Goal: Task Accomplishment & Management: Complete application form

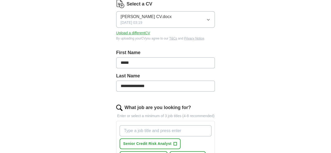
scroll to position [79, 0]
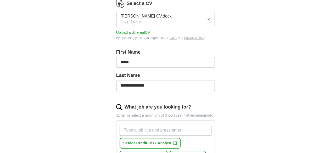
drag, startPoint x: 122, startPoint y: 79, endPoint x: 105, endPoint y: 79, distance: 17.5
click at [116, 80] on input "**********" at bounding box center [165, 85] width 99 height 11
type input "*******"
click at [124, 59] on input "*****" at bounding box center [165, 62] width 99 height 11
paste input "********"
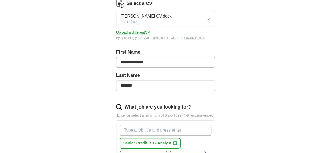
type input "**********"
click at [116, 80] on input "*******" at bounding box center [165, 85] width 99 height 11
drag, startPoint x: 74, startPoint y: 89, endPoint x: 83, endPoint y: 90, distance: 9.8
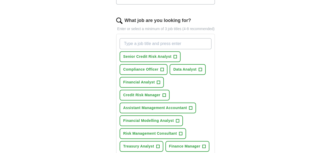
scroll to position [157, 0]
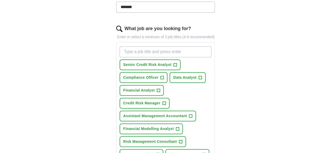
click at [130, 46] on input "What job are you looking for?" at bounding box center [166, 51] width 92 height 11
click at [132, 46] on input "Senior Finanace Associate" at bounding box center [166, 51] width 92 height 11
type input "Senior Finance Associate"
click at [178, 46] on input "Senior Finance Associate" at bounding box center [166, 51] width 92 height 11
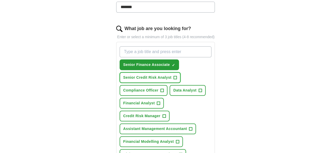
click at [160, 72] on button "Senior Credit Risk Analyst +" at bounding box center [150, 77] width 61 height 11
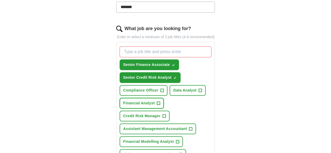
click at [160, 101] on span "+" at bounding box center [158, 103] width 3 height 4
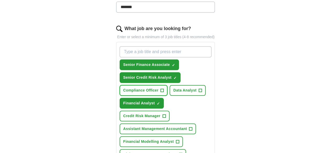
click at [164, 89] on span "+" at bounding box center [162, 91] width 3 height 4
click at [163, 114] on span "+" at bounding box center [164, 115] width 3 height 3
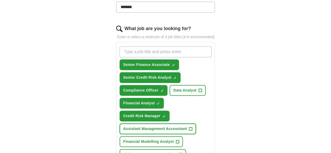
click at [189, 127] on span "+" at bounding box center [190, 129] width 3 height 4
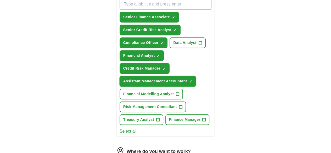
scroll to position [210, 0]
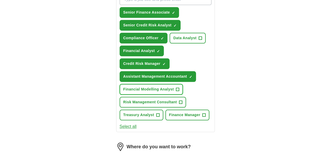
click at [176, 87] on span "+" at bounding box center [177, 89] width 3 height 4
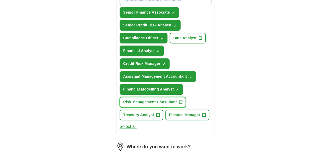
click at [179, 101] on span "+" at bounding box center [180, 102] width 3 height 3
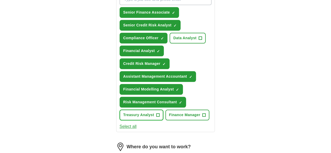
click at [159, 113] on span "+" at bounding box center [157, 115] width 3 height 4
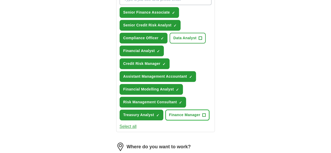
click at [203, 113] on span "+" at bounding box center [204, 115] width 3 height 4
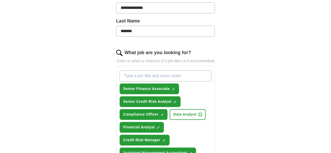
scroll to position [131, 0]
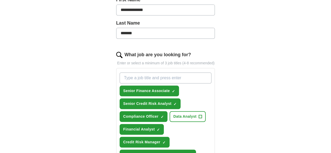
click at [123, 73] on input "What job are you looking for?" at bounding box center [166, 78] width 92 height 11
paste input "Customer Support Consultant"
type input "Customer Support Consultant"
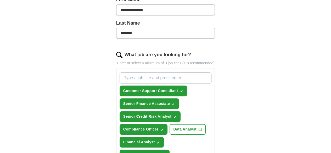
click at [152, 73] on input "What job are you looking for?" at bounding box center [166, 78] width 92 height 11
paste input "Senior Manager"
type input "Senior Manager"
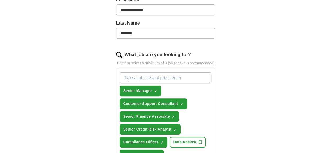
paste input "• Senior Administrator"
click at [124, 73] on input "• Senior Administrator" at bounding box center [166, 78] width 92 height 11
type input "Senior Administrator"
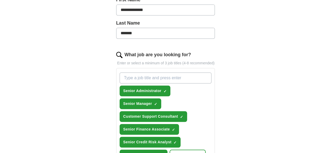
paste input "Finance Assistant"
type input "Finance Assistant"
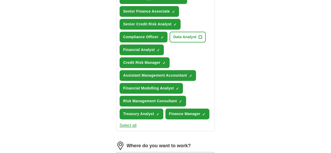
scroll to position [288, 0]
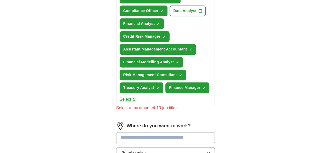
click at [147, 132] on input at bounding box center [165, 137] width 99 height 11
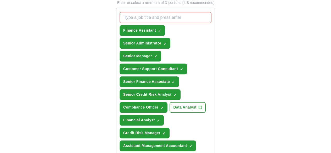
scroll to position [183, 0]
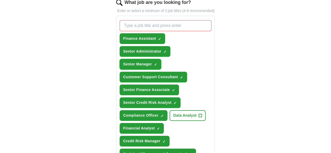
click at [140, 59] on button "Senior Manager ✓ ×" at bounding box center [141, 64] width 42 height 11
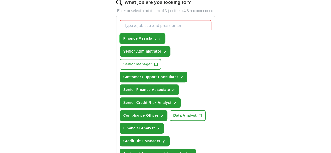
click at [145, 33] on button "Finance Assistant ✓ ×" at bounding box center [143, 38] width 46 height 11
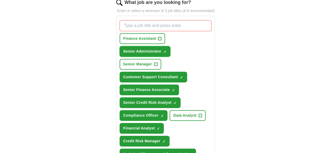
click at [0, 0] on span "×" at bounding box center [0, 0] width 0 height 0
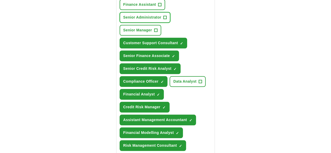
scroll to position [210, 0]
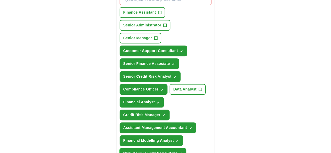
click at [0, 0] on span "×" at bounding box center [0, 0] width 0 height 0
click at [179, 152] on span "+" at bounding box center [180, 154] width 3 height 4
click at [0, 0] on span "×" at bounding box center [0, 0] width 0 height 0
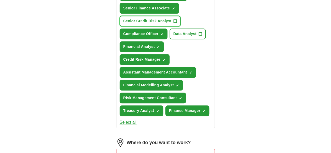
scroll to position [288, 0]
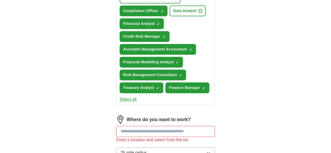
click at [119, 126] on input at bounding box center [165, 131] width 99 height 11
type input "*"
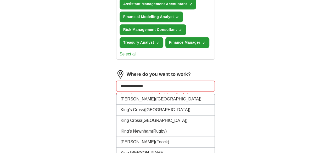
scroll to position [441, 0]
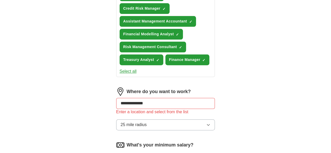
scroll to position [316, 0]
click at [145, 120] on button "25 mile radius" at bounding box center [165, 125] width 99 height 11
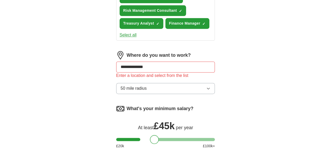
drag, startPoint x: 108, startPoint y: 95, endPoint x: 142, endPoint y: 96, distance: 33.6
click at [150, 135] on div at bounding box center [154, 139] width 9 height 9
click at [149, 135] on div at bounding box center [153, 139] width 9 height 9
click at [150, 135] on div at bounding box center [154, 139] width 9 height 9
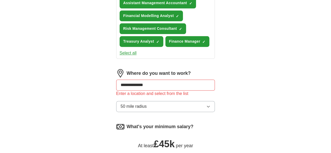
scroll to position [326, 0]
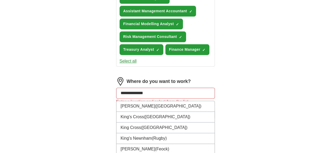
click at [140, 88] on input "**********" at bounding box center [165, 93] width 99 height 11
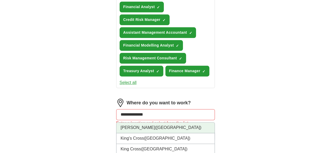
scroll to position [300, 0]
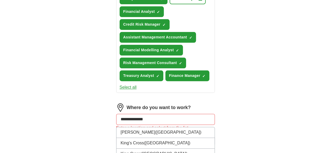
drag, startPoint x: 145, startPoint y: 76, endPoint x: 111, endPoint y: 76, distance: 33.8
click at [116, 114] on input "**********" at bounding box center [165, 119] width 99 height 11
type input "*"
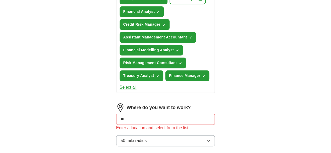
type input "***"
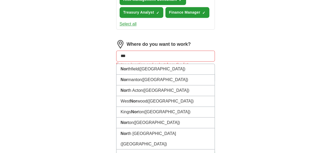
scroll to position [441, 0]
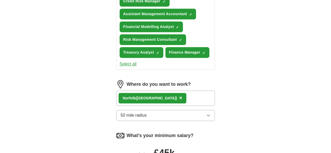
scroll to position [311, 0]
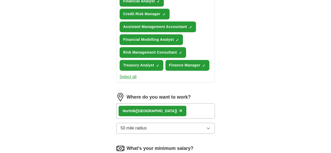
click at [144, 123] on button "50 mile radius" at bounding box center [165, 128] width 99 height 11
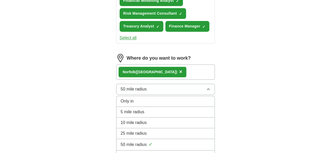
click at [143, 153] on div "100 mile radius" at bounding box center [166, 156] width 90 height 6
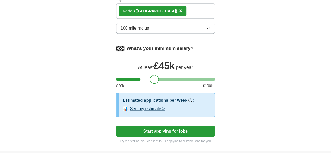
click at [168, 126] on button "Start applying for jobs" at bounding box center [165, 131] width 99 height 11
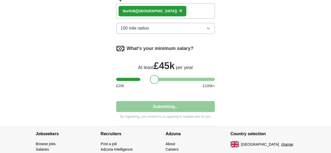
scroll to position [396, 0]
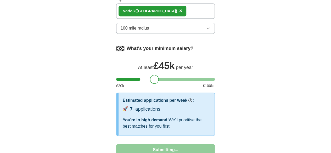
select select "**"
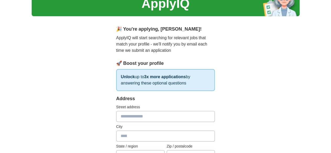
scroll to position [52, 0]
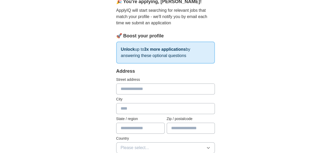
click at [122, 90] on input "text" at bounding box center [165, 89] width 99 height 11
type input "**********"
type input "*******"
type input "******"
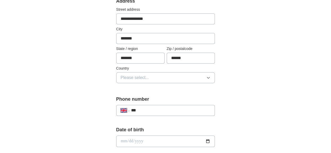
scroll to position [131, 0]
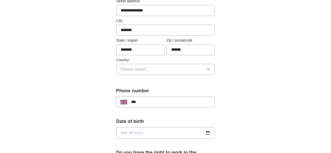
click at [121, 70] on span "Please select..." at bounding box center [135, 69] width 29 height 6
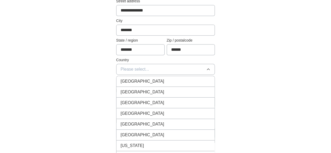
click at [121, 79] on span "[GEOGRAPHIC_DATA]" at bounding box center [143, 81] width 44 height 6
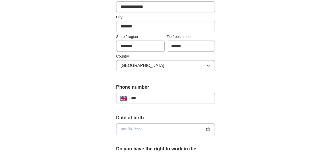
scroll to position [183, 0]
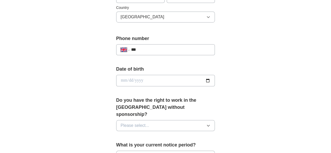
click at [141, 51] on input "***" at bounding box center [171, 50] width 80 height 6
click at [131, 49] on input "***" at bounding box center [171, 50] width 80 height 6
type input "**********"
click at [139, 77] on input "date" at bounding box center [165, 81] width 99 height 12
click at [40, 73] on div "**********" at bounding box center [166, 78] width 268 height 490
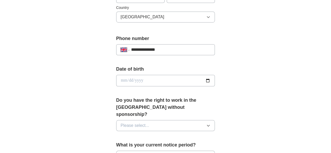
click at [124, 80] on input "date" at bounding box center [165, 81] width 99 height 12
click at [117, 80] on input "date" at bounding box center [165, 81] width 99 height 12
click at [215, 80] on input "date" at bounding box center [165, 81] width 99 height 12
type input "**********"
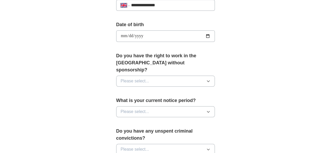
scroll to position [236, 0]
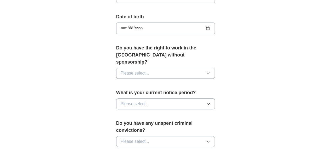
click at [138, 68] on button "Please select..." at bounding box center [165, 73] width 99 height 11
click at [129, 82] on div "Yes" at bounding box center [166, 85] width 90 height 6
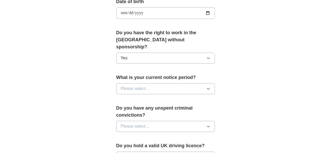
scroll to position [262, 0]
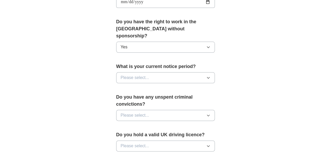
click at [130, 75] on span "Please select..." at bounding box center [135, 78] width 29 height 6
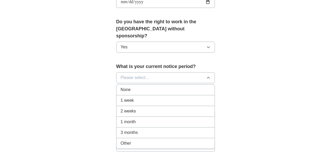
click at [121, 108] on span "2 weeks" at bounding box center [128, 111] width 15 height 6
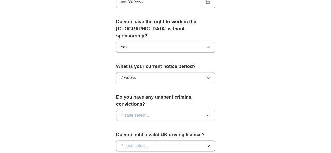
click at [122, 112] on span "Please select..." at bounding box center [135, 115] width 29 height 6
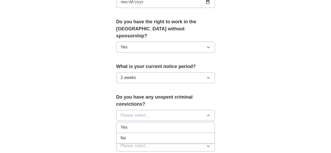
click at [121, 135] on div "No" at bounding box center [166, 138] width 90 height 6
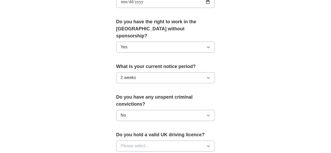
scroll to position [340, 0]
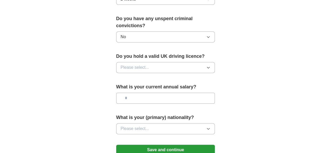
click at [146, 62] on button "Please select..." at bounding box center [165, 67] width 99 height 11
click at [138, 76] on div "Yes" at bounding box center [166, 79] width 90 height 6
click at [135, 93] on input "text" at bounding box center [165, 98] width 99 height 11
type input "**"
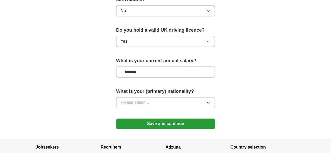
type input "*******"
click at [140, 97] on button "Please select..." at bounding box center [165, 102] width 99 height 11
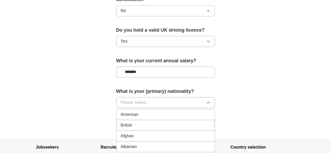
click at [139, 97] on button "Please select..." at bounding box center [165, 102] width 99 height 11
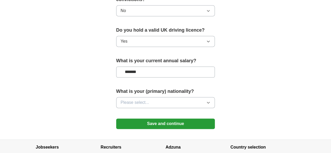
click at [139, 97] on button "Please select..." at bounding box center [165, 102] width 99 height 11
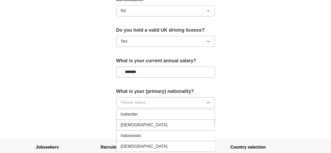
scroll to position [838, 0]
click at [124, 133] on div "[DEMOGRAPHIC_DATA]" at bounding box center [166, 136] width 90 height 6
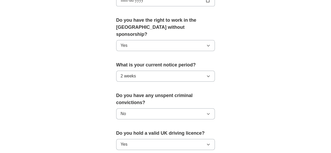
scroll to position [236, 0]
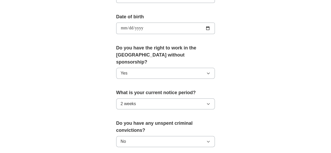
click at [131, 68] on button "Yes" at bounding box center [165, 73] width 99 height 11
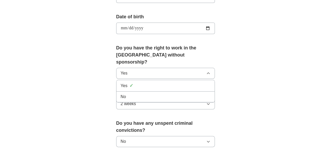
click at [60, 83] on div "**********" at bounding box center [166, 25] width 268 height 490
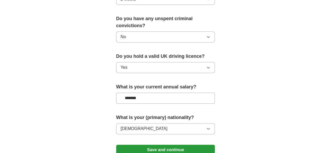
scroll to position [393, 0]
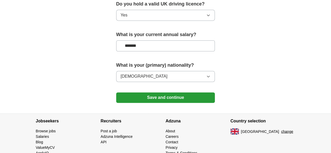
click at [176, 92] on button "Save and continue" at bounding box center [165, 97] width 99 height 10
